Goal: Transaction & Acquisition: Purchase product/service

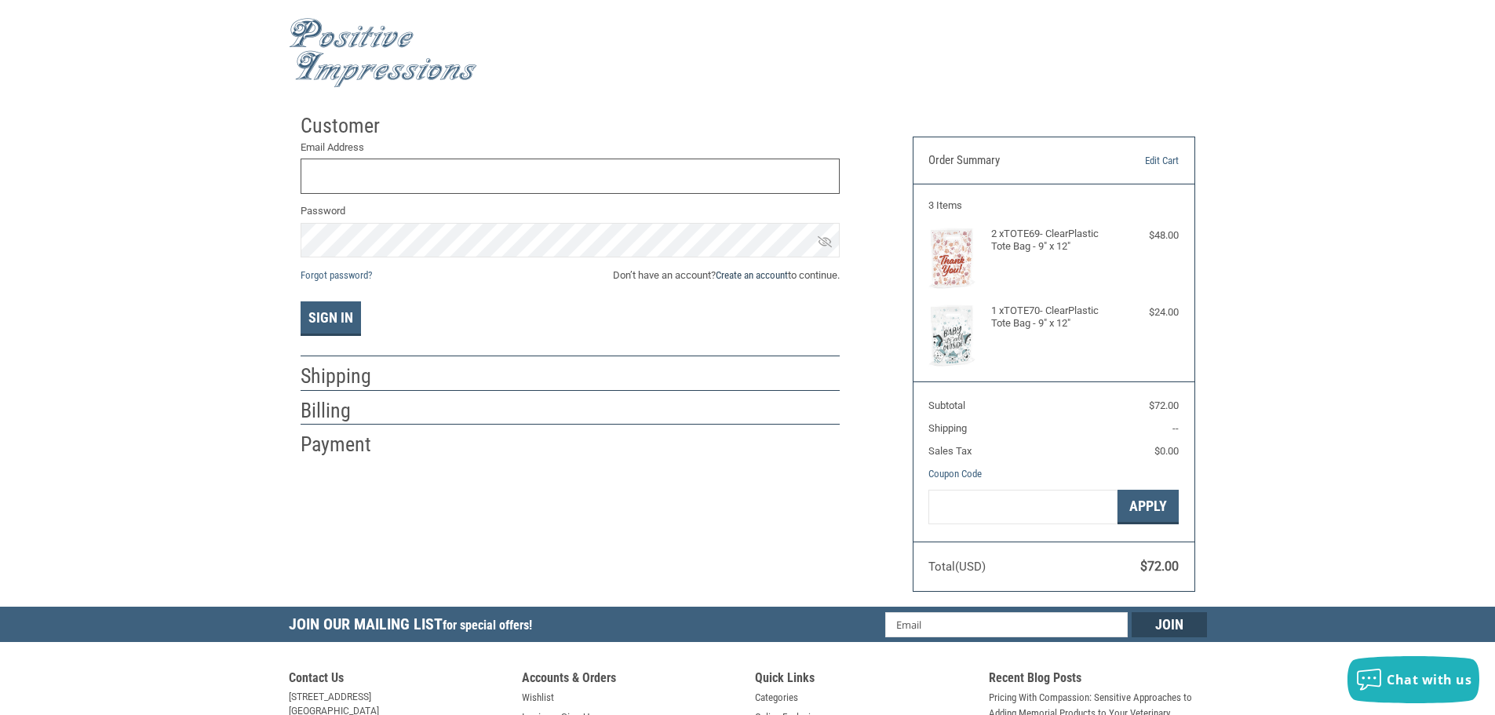
type input "[EMAIL_ADDRESS][DOMAIN_NAME]"
click at [735, 279] on link "Create an account" at bounding box center [752, 275] width 72 height 12
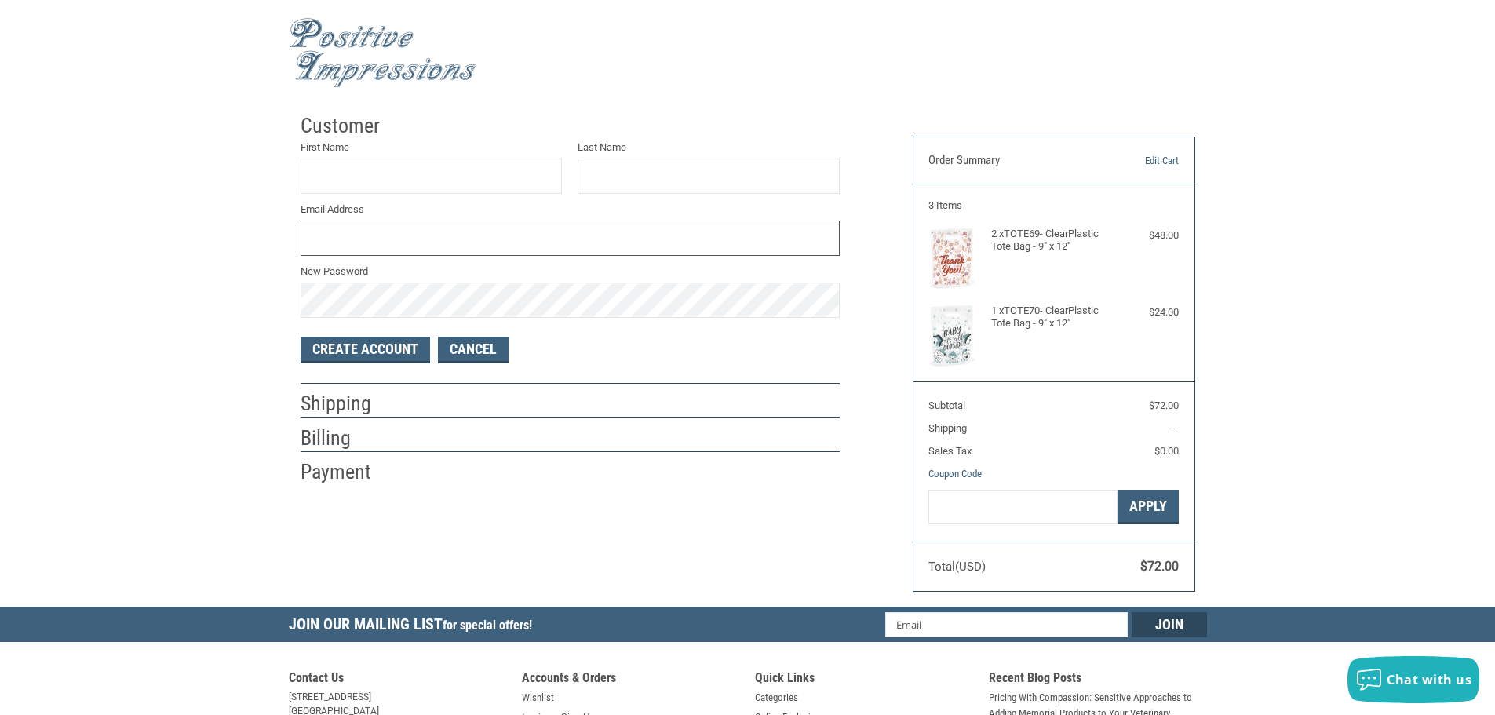
type input "[EMAIL_ADDRESS][DOMAIN_NAME]"
click at [440, 173] on input "First Name" at bounding box center [432, 175] width 262 height 35
type input "[PERSON_NAME]"
type input "MEANS"
drag, startPoint x: 578, startPoint y: 259, endPoint x: 515, endPoint y: 241, distance: 65.3
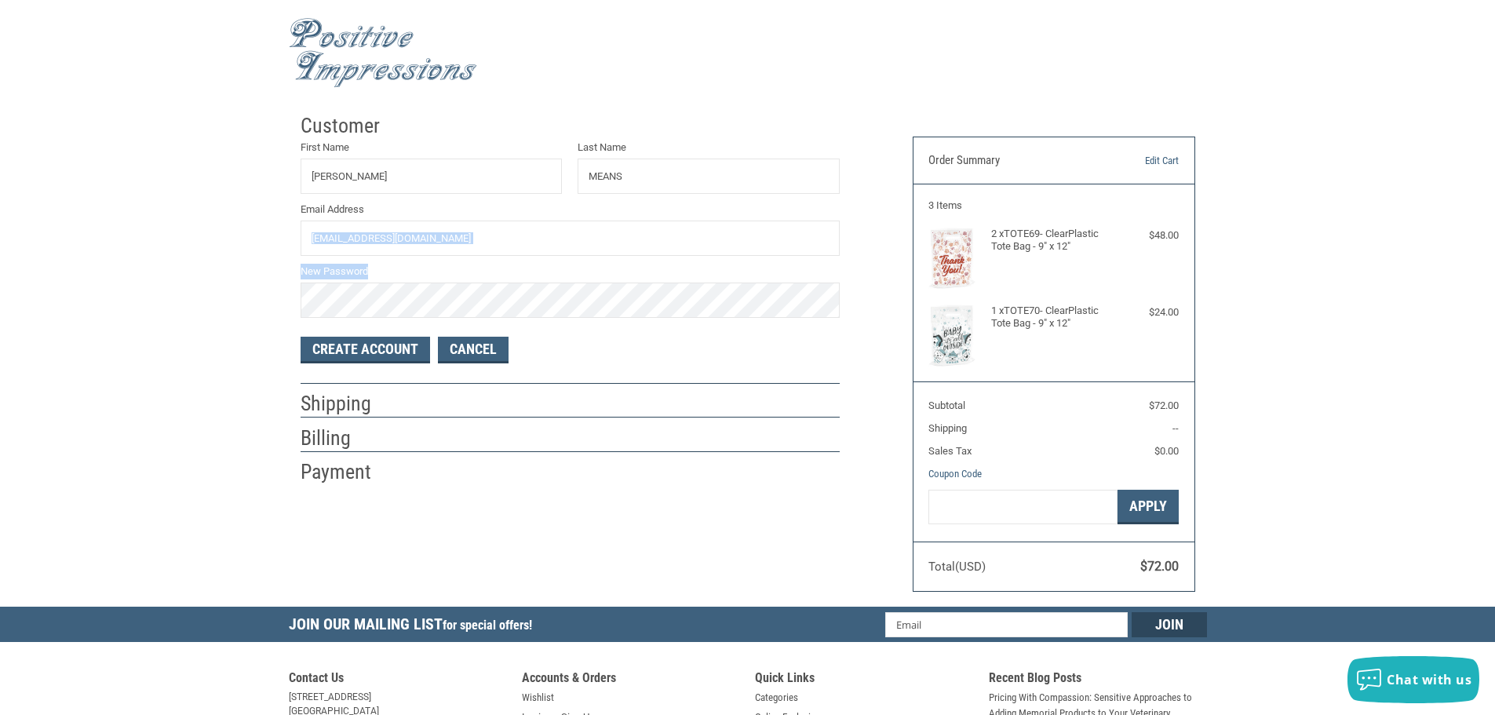
click at [516, 242] on div "First Name [PERSON_NAME] Last Name MEANS Email Address [EMAIL_ADDRESS][DOMAIN_N…" at bounding box center [570, 229] width 555 height 178
drag, startPoint x: 515, startPoint y: 240, endPoint x: 0, endPoint y: 228, distance: 515.6
click at [0, 222] on div "Customer First Name [PERSON_NAME] Last Name MEANS Email Address [EMAIL_ADDRESS]…" at bounding box center [747, 356] width 1495 height 501
click at [44, 317] on div "Customer First Name [PERSON_NAME] Last Name MEANS Email Address RX New Password…" at bounding box center [747, 356] width 1495 height 501
click at [322, 352] on button "Create Account" at bounding box center [365, 350] width 129 height 27
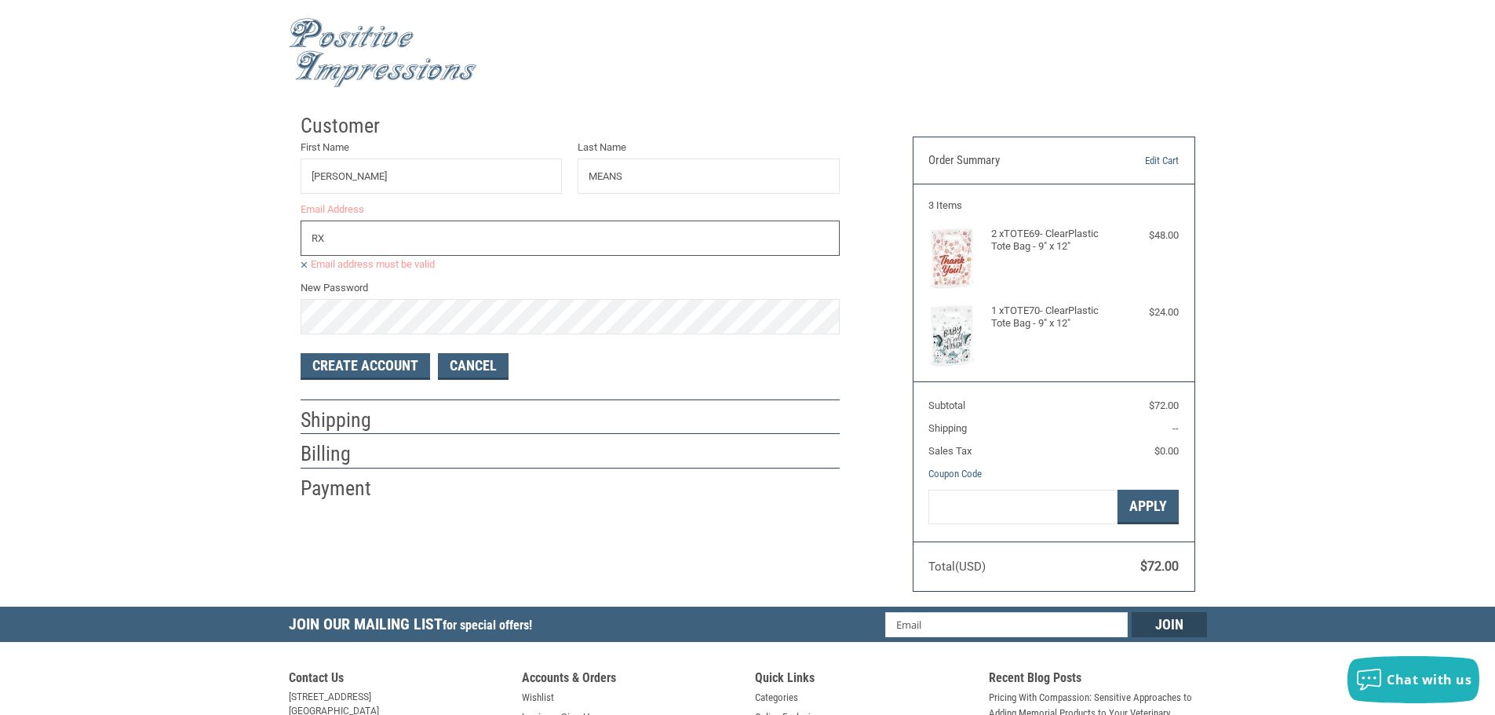
click at [367, 244] on input "RX" at bounding box center [570, 237] width 539 height 35
type input "[EMAIL_ADDRESS][DOMAIN_NAME]"
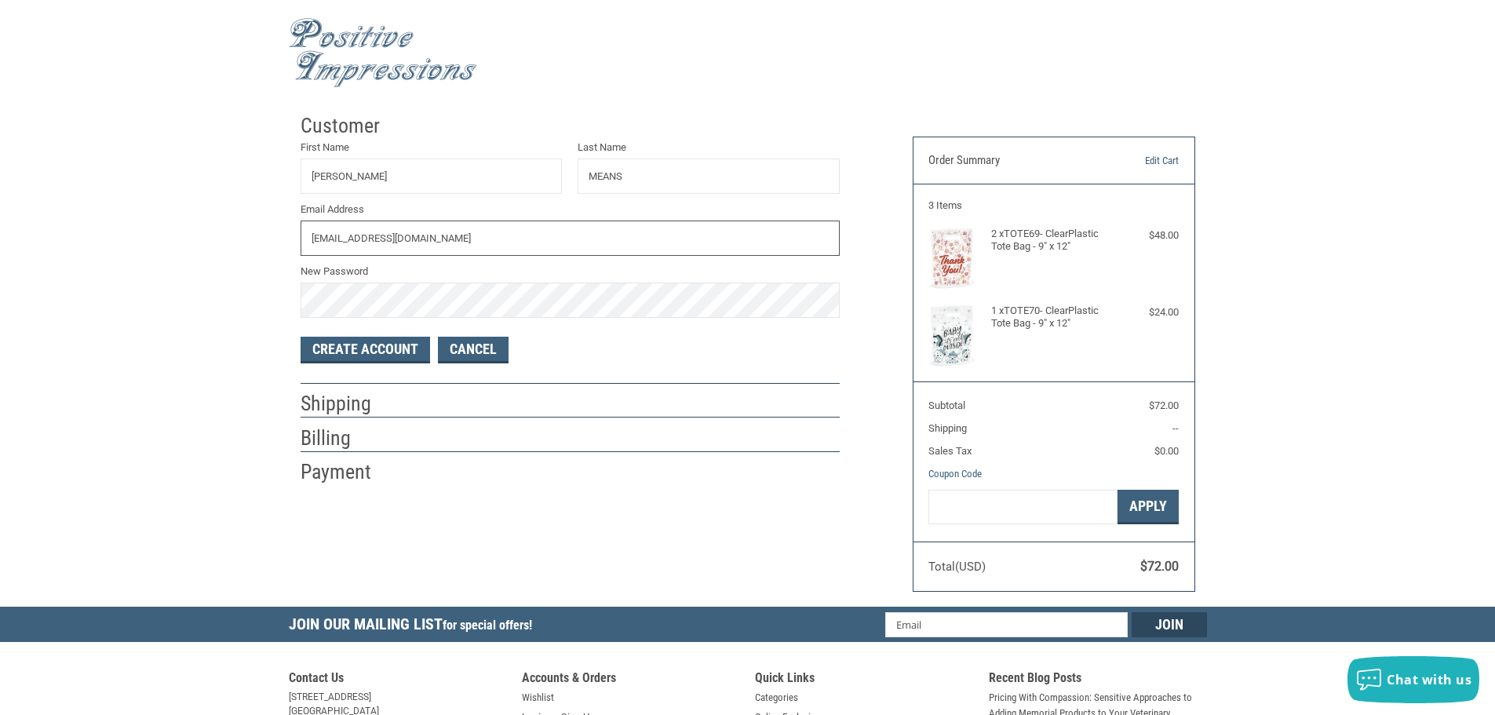
click at [527, 228] on input "[EMAIL_ADDRESS][DOMAIN_NAME]" at bounding box center [570, 237] width 539 height 35
click at [359, 348] on button "Create Account" at bounding box center [365, 350] width 129 height 27
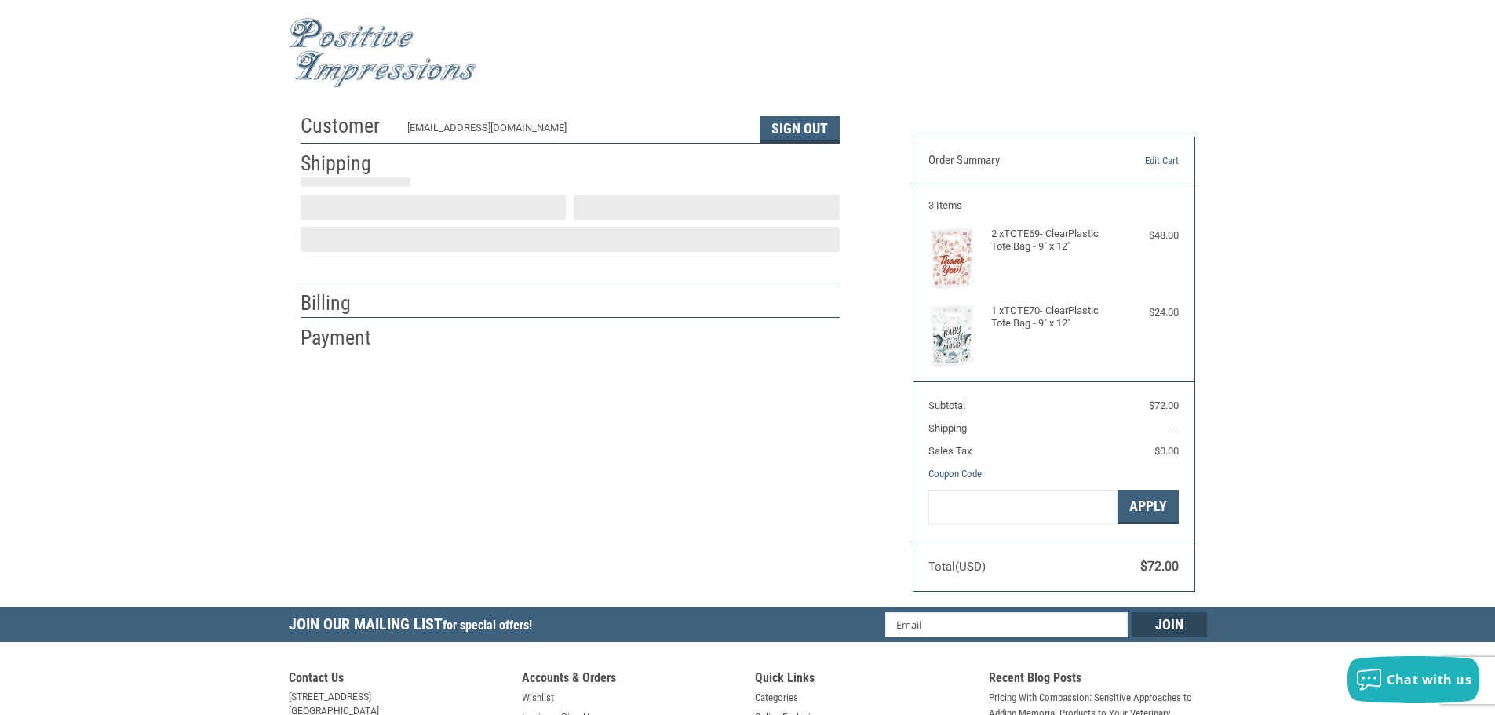
select select "US"
select select "CA"
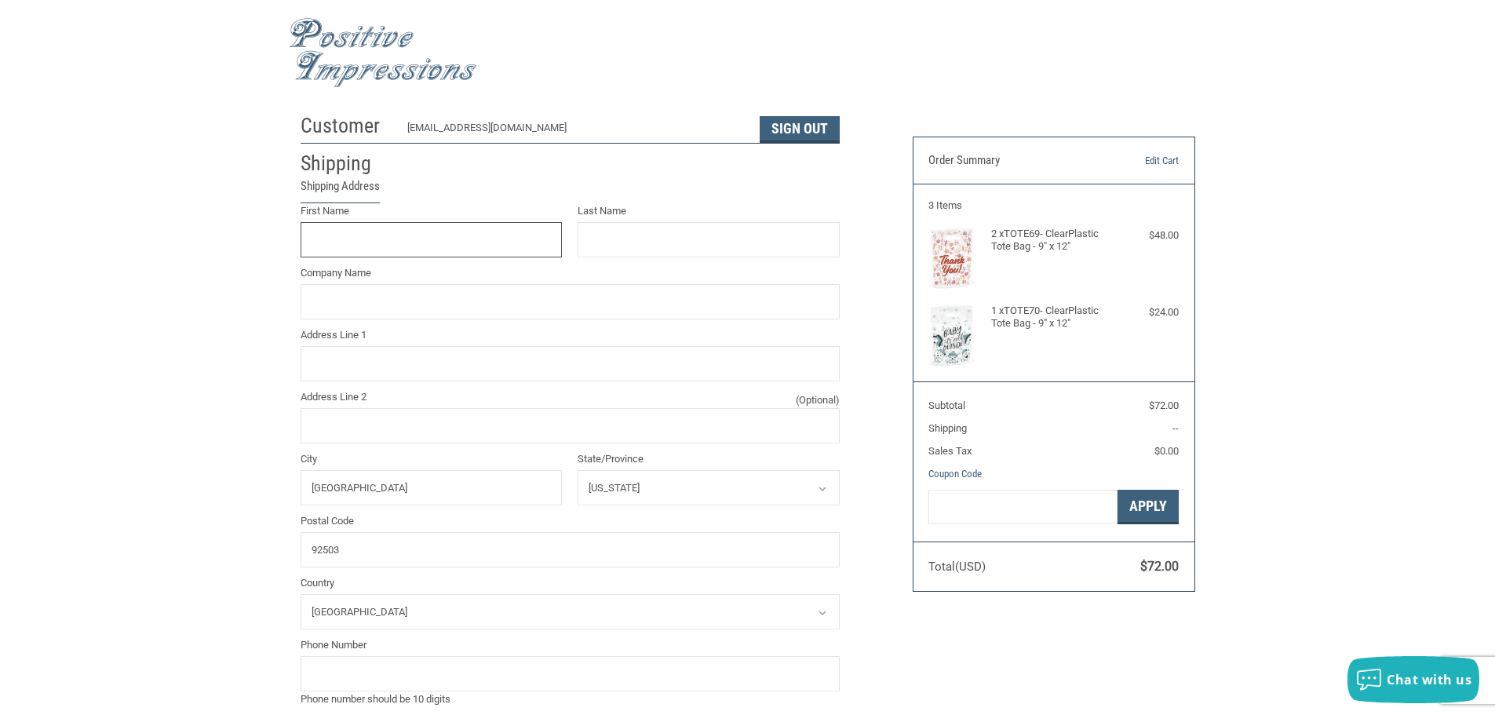
scroll to position [2, 0]
click at [395, 242] on input "First Name" at bounding box center [432, 237] width 262 height 35
type input "[PERSON_NAME]"
type input "Means"
type input "So Cal K9 Clinic"
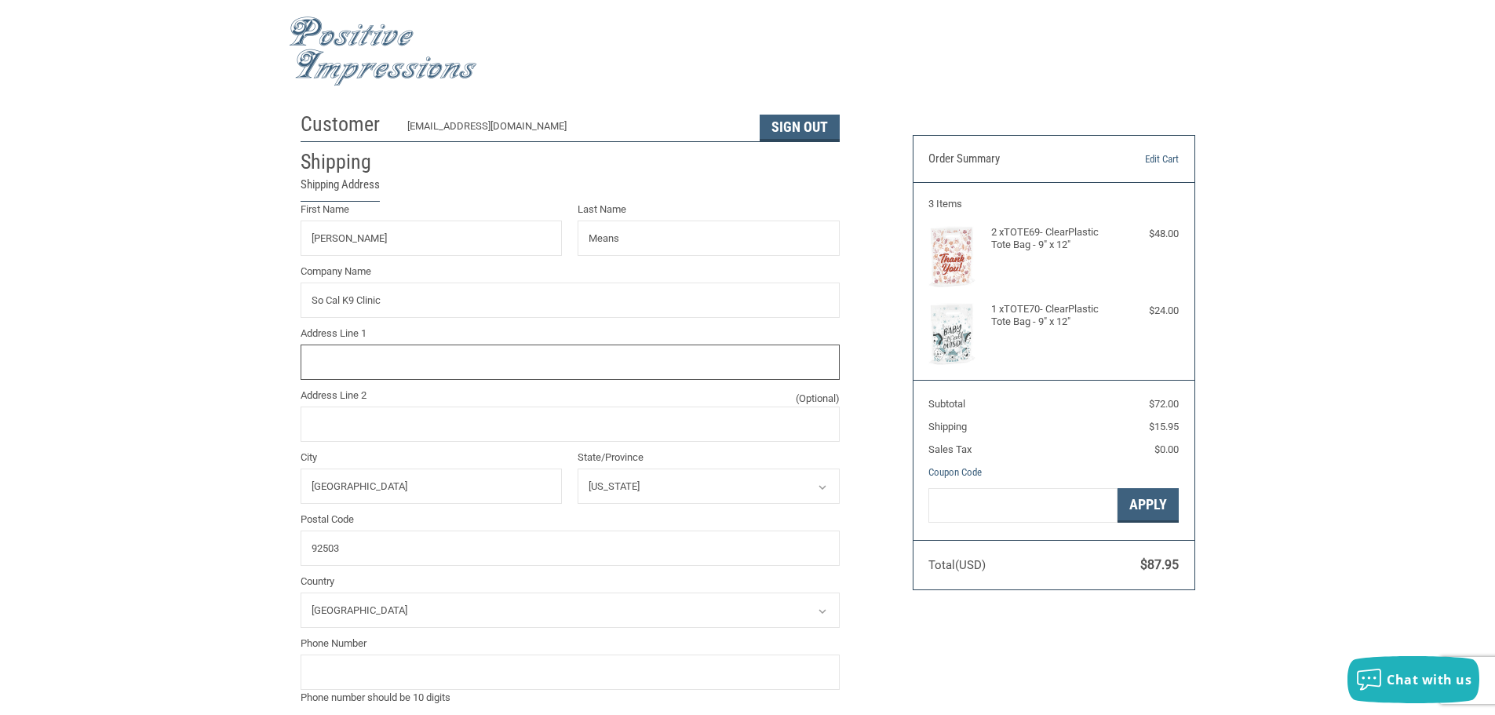
type input "[STREET_ADDRESS]"
type input "Ste. #105"
type input "9517296255"
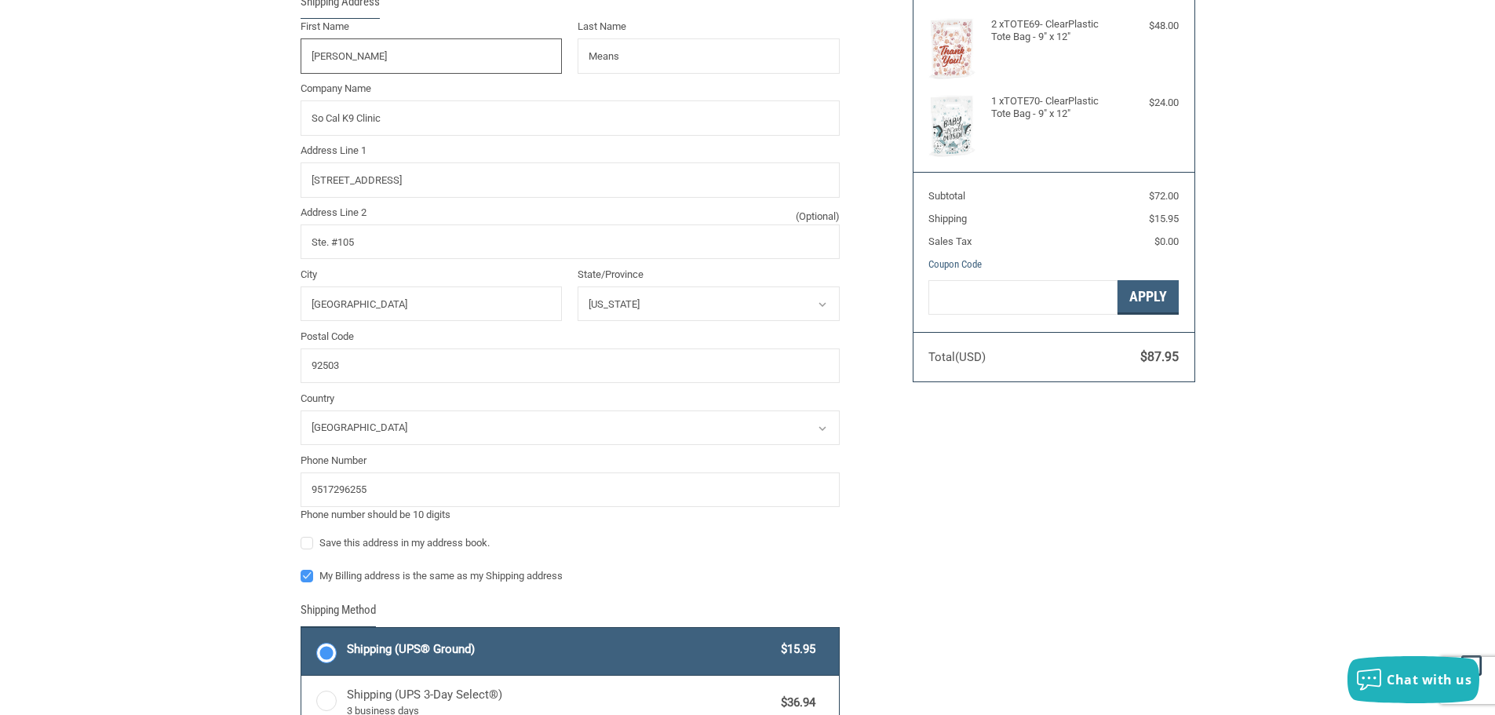
scroll to position [237, 0]
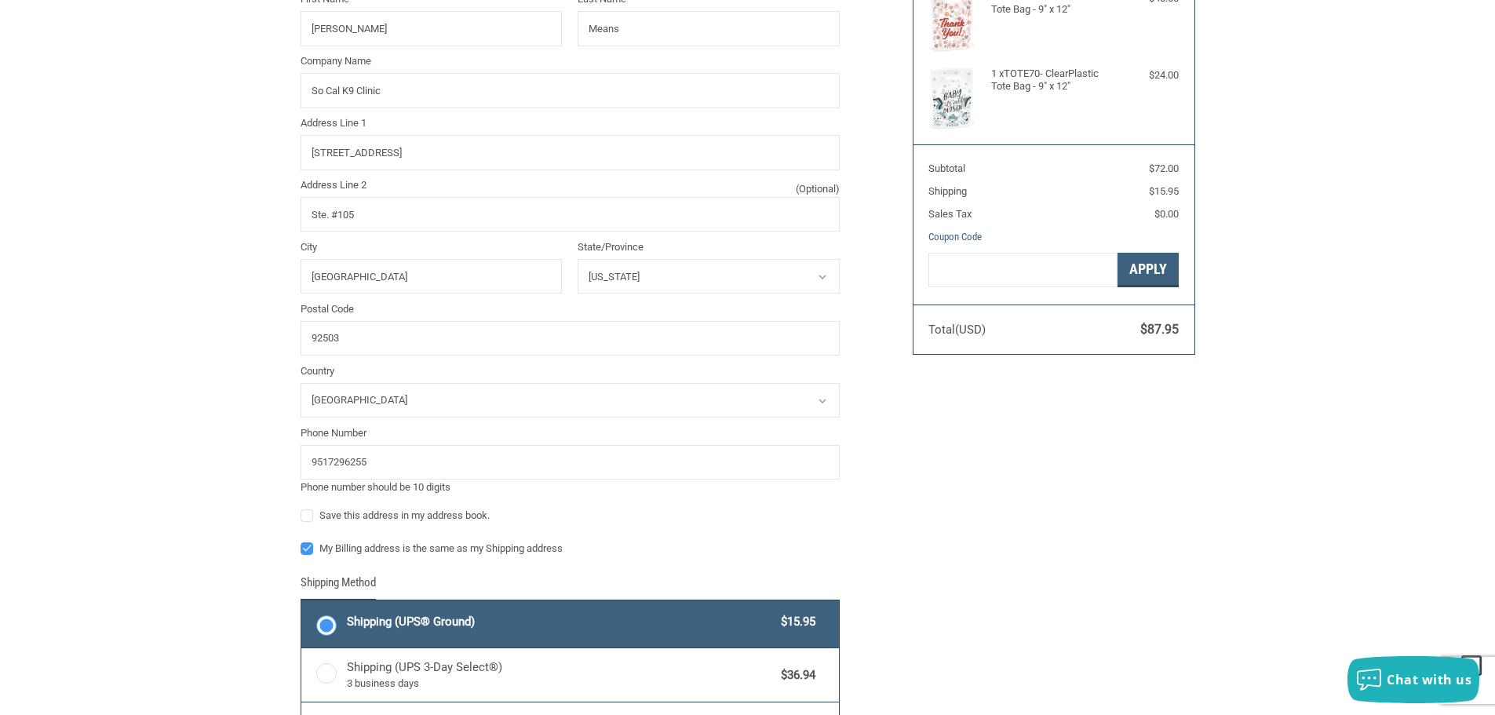
click at [304, 519] on label "Save this address in my address book." at bounding box center [570, 515] width 539 height 13
click at [301, 508] on input "Save this address in my address book." at bounding box center [301, 508] width 1 height 1
checkbox input "true"
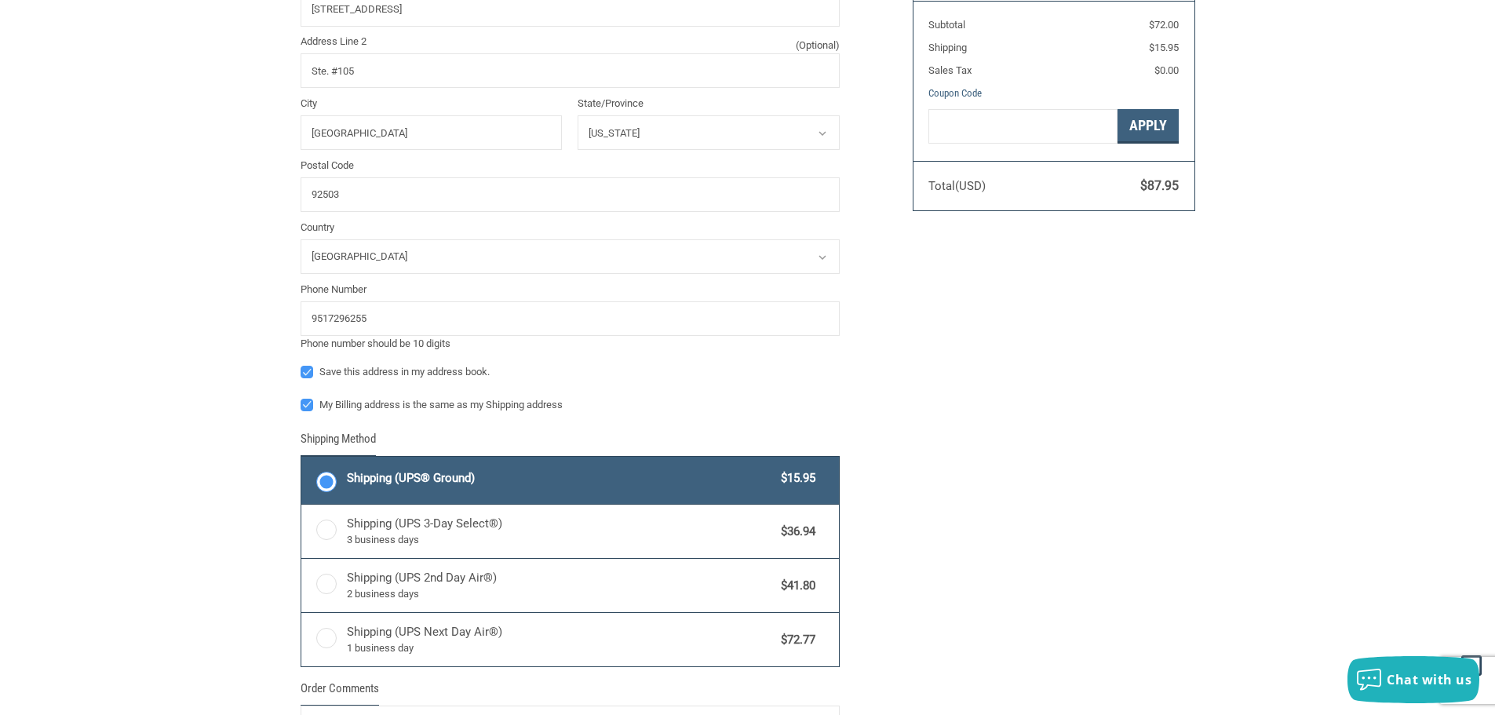
scroll to position [394, 0]
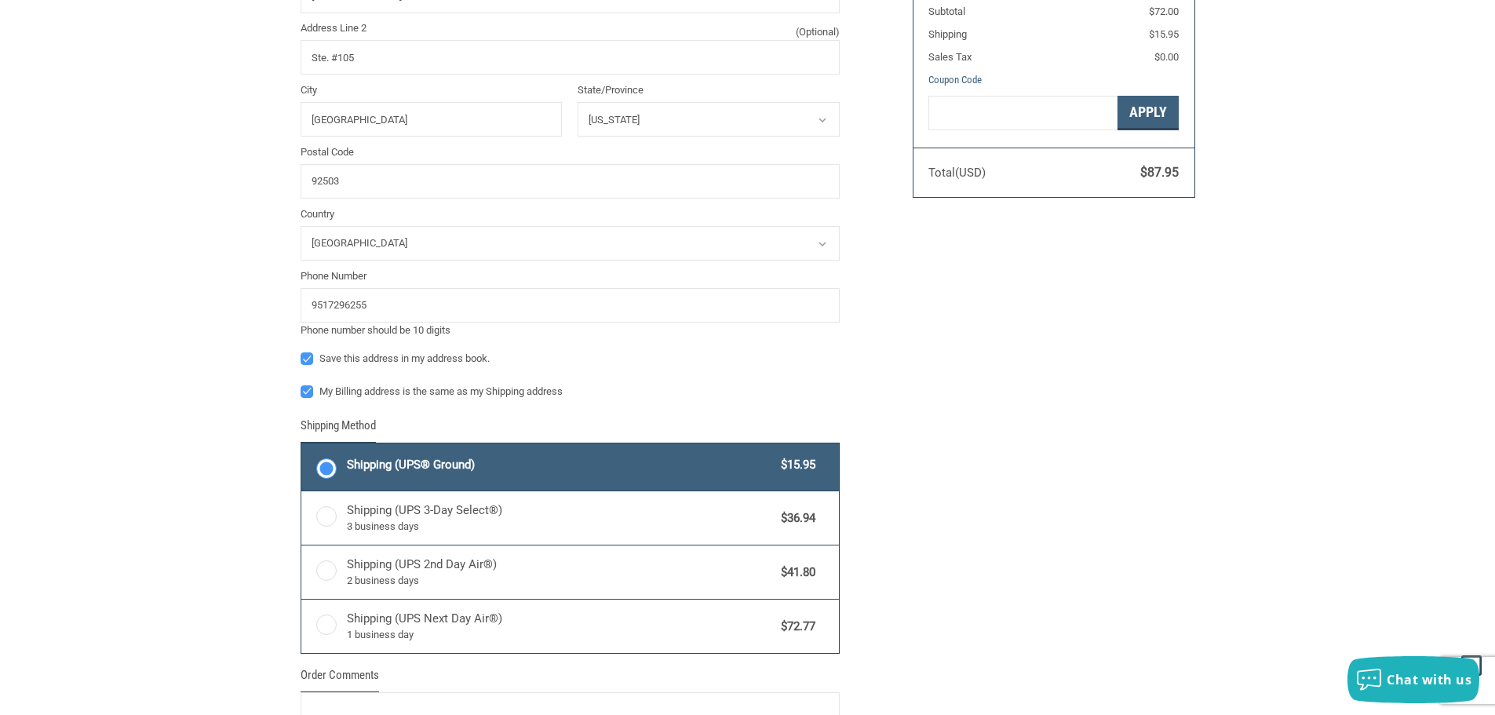
click at [308, 397] on label "My Billing address is the same as my Shipping address" at bounding box center [570, 391] width 539 height 13
click at [301, 384] on input "My Billing address is the same as my Shipping address" at bounding box center [301, 384] width 1 height 1
checkbox input "false"
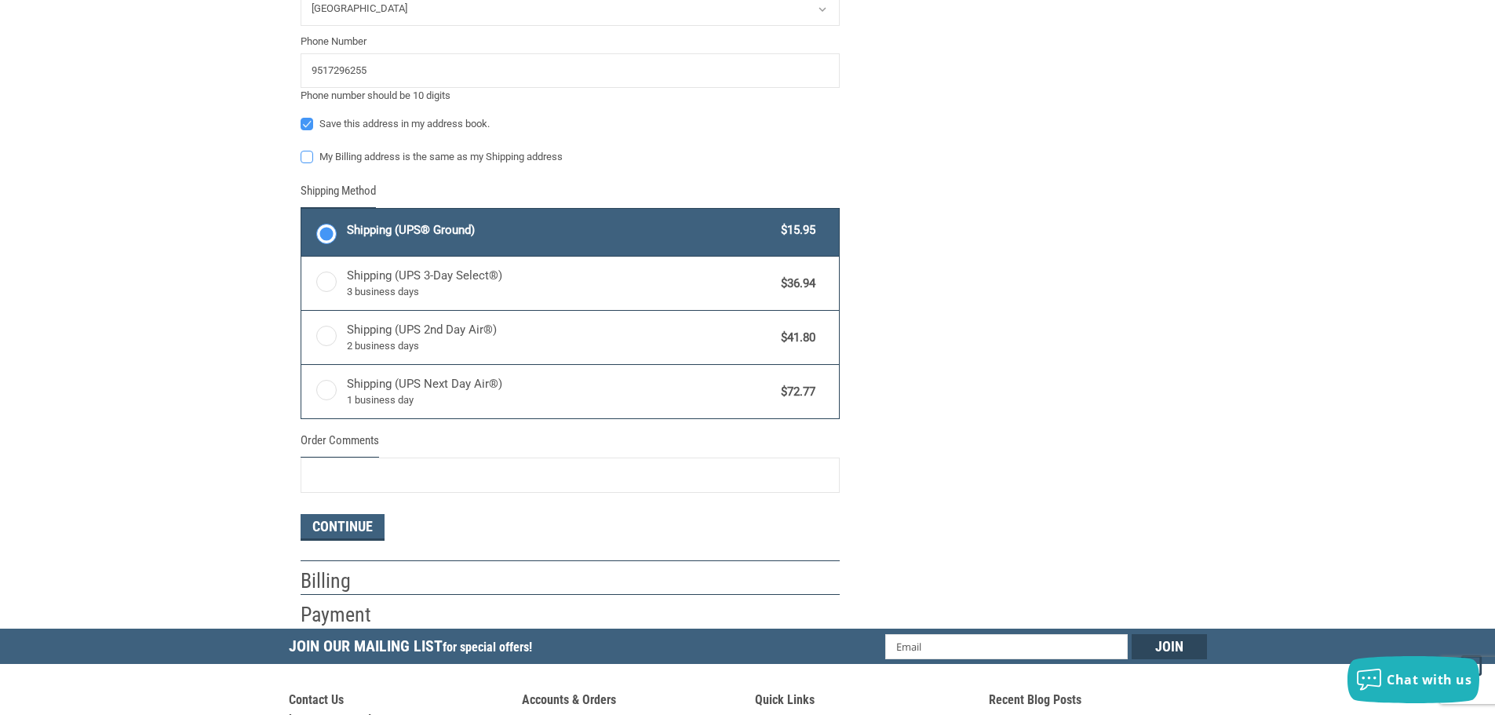
scroll to position [629, 0]
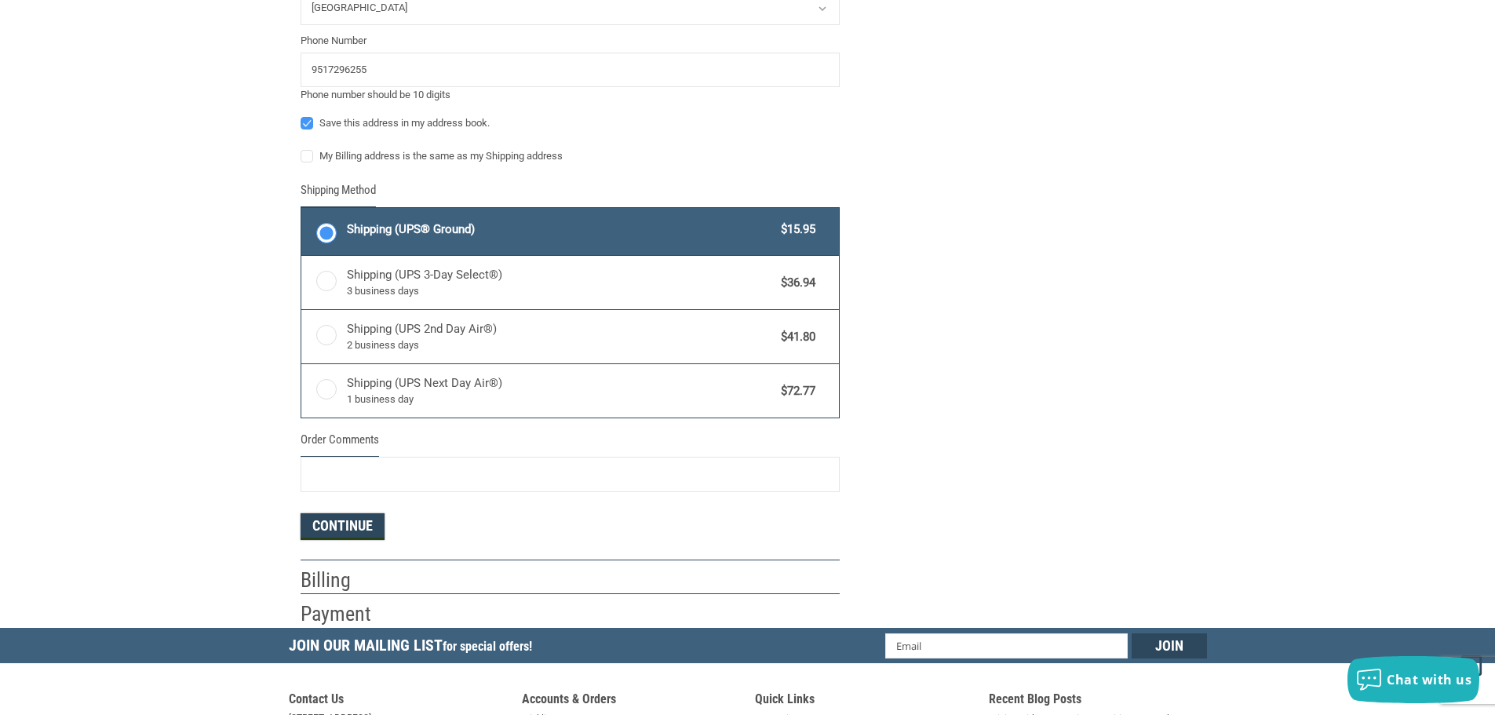
click at [324, 531] on button "Continue" at bounding box center [343, 526] width 84 height 27
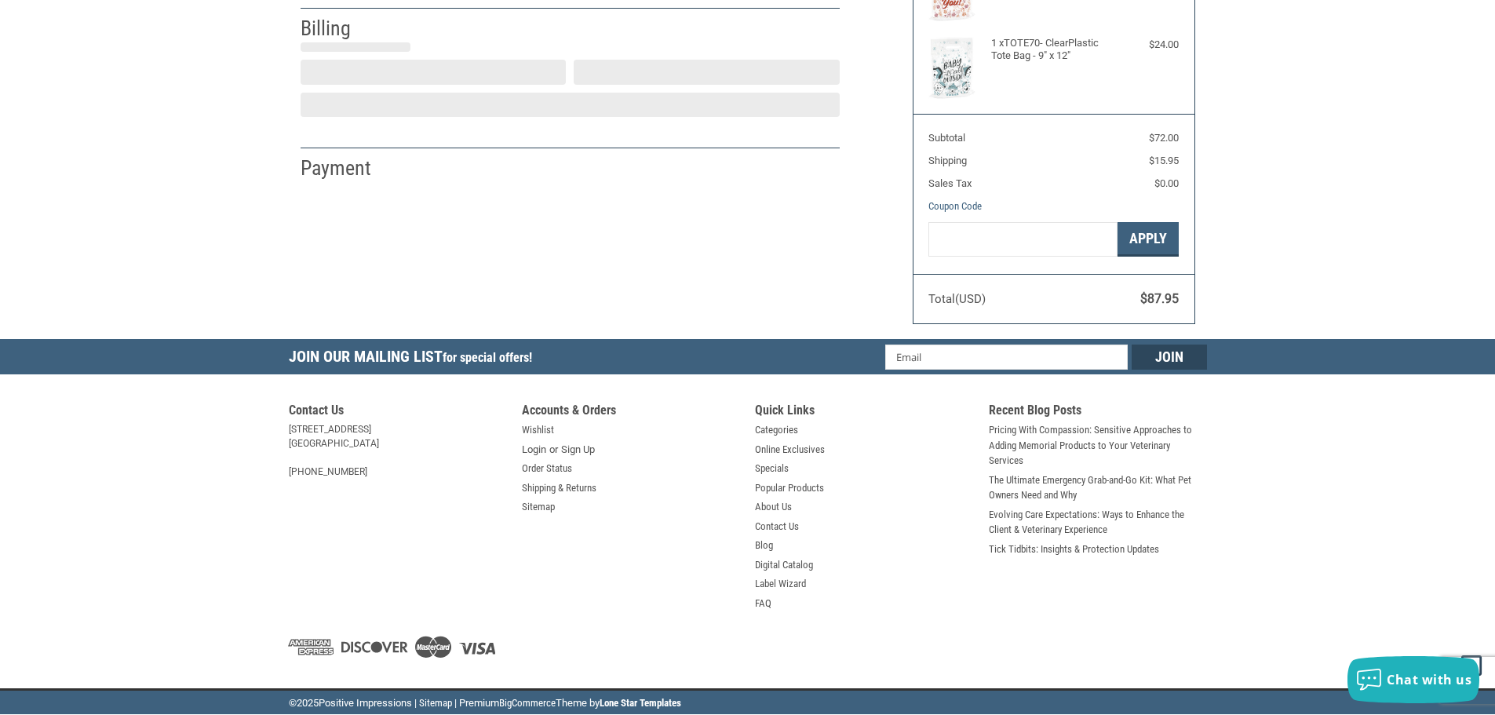
select select "CA"
select select "US"
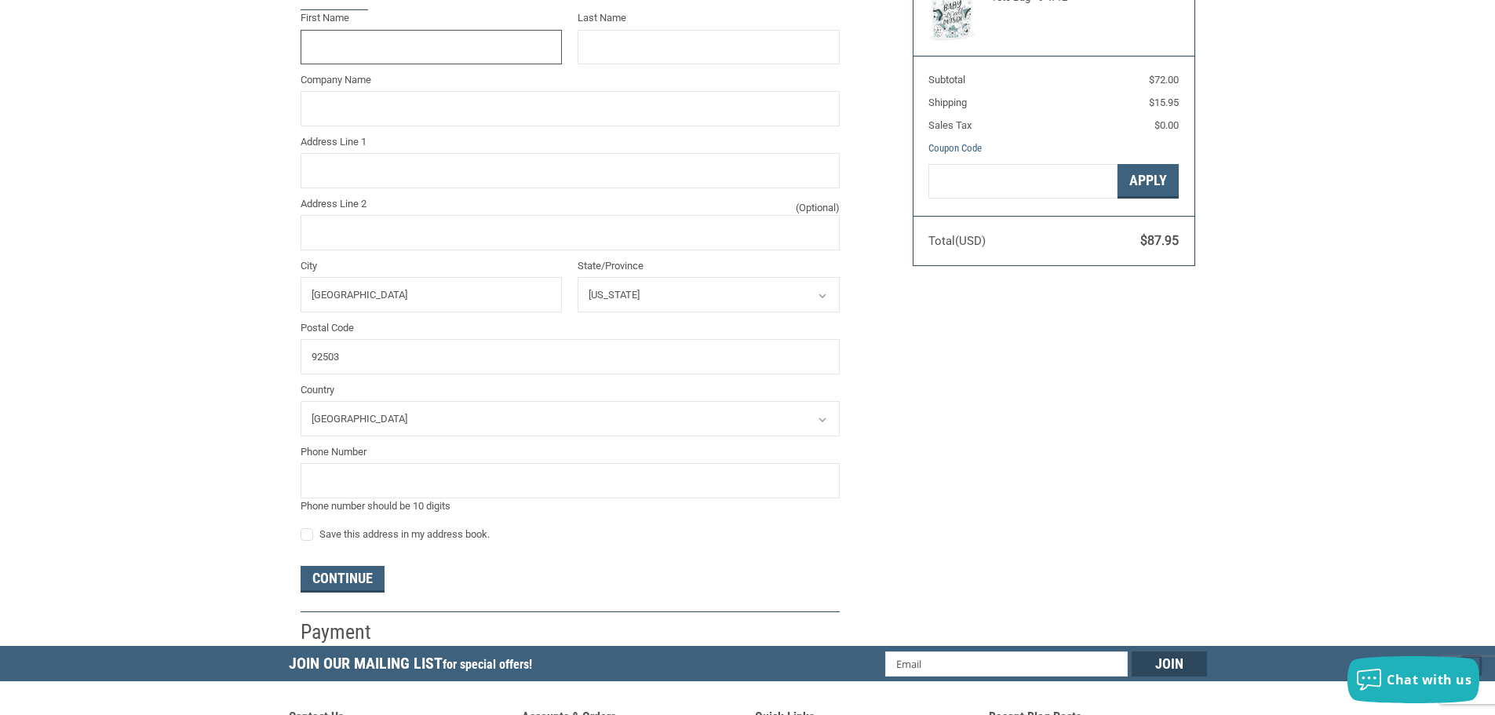
scroll to position [84, 0]
